Goal: Check status: Check status

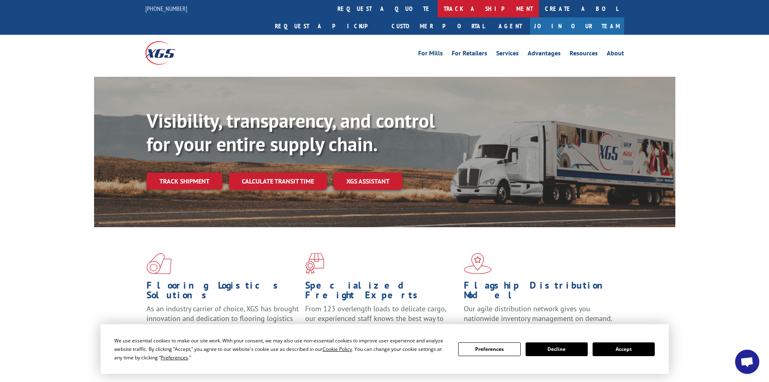
drag, startPoint x: 375, startPoint y: 5, endPoint x: 355, endPoint y: 28, distance: 30.6
click at [438, 5] on link "track a shipment" at bounding box center [488, 8] width 101 height 17
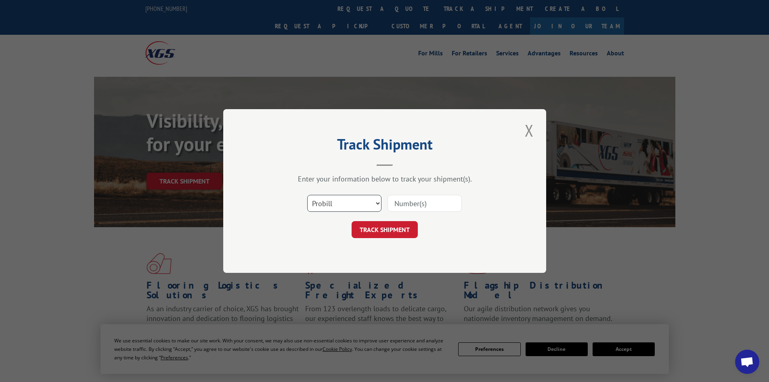
drag, startPoint x: 359, startPoint y: 209, endPoint x: 349, endPoint y: 188, distance: 23.3
click at [359, 209] on select "Select category... Probill BOL PO" at bounding box center [344, 203] width 74 height 17
select select "bol"
click at [307, 195] on select "Select category... Probill BOL PO" at bounding box center [344, 203] width 74 height 17
click at [425, 202] on input at bounding box center [425, 203] width 74 height 17
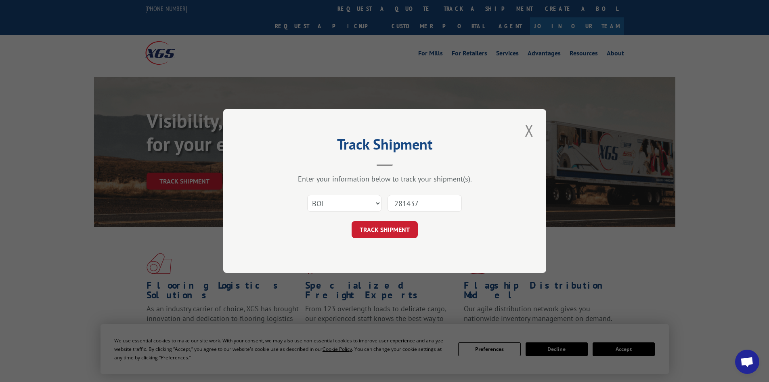
type input "2814373"
click button "TRACK SHIPMENT" at bounding box center [385, 229] width 66 height 17
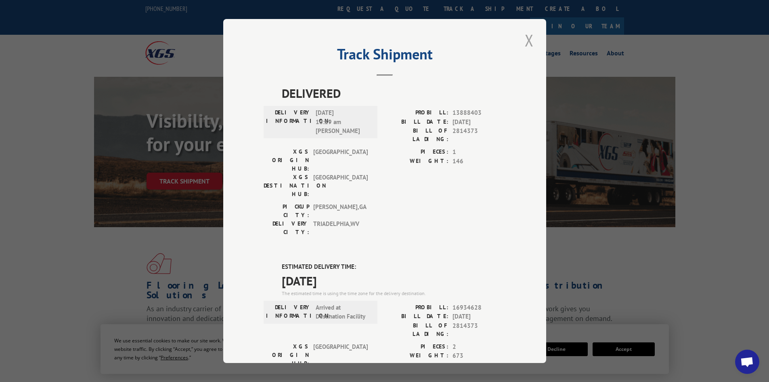
click at [523, 40] on button "Close modal" at bounding box center [530, 40] width 14 height 22
